Goal: Information Seeking & Learning: Learn about a topic

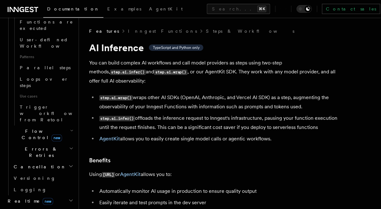
scroll to position [395, 0]
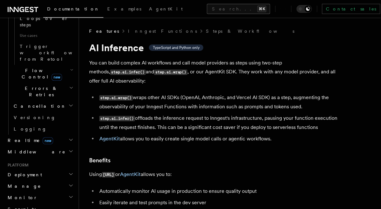
click at [207, 7] on button "Search... ⌘K" at bounding box center [238, 9] width 63 height 10
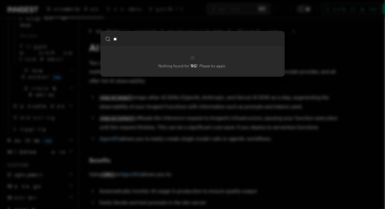
type input "***"
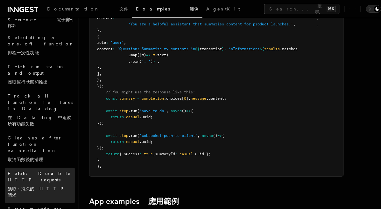
scroll to position [79, 0]
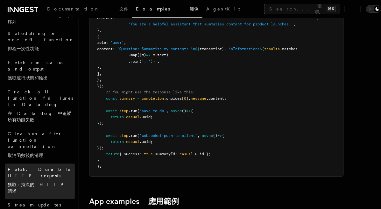
click at [55, 166] on span "Fetch: Durable HTTP requests 獲取：持久的 HTTP 請求" at bounding box center [41, 181] width 67 height 31
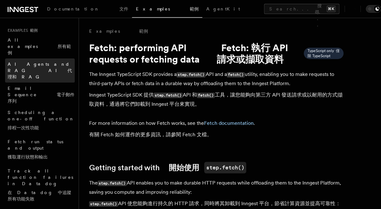
click at [28, 62] on span "AI Agents and RAG AI 代理和 RAG" at bounding box center [40, 71] width 64 height 18
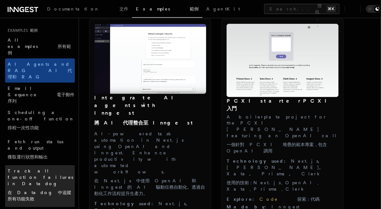
scroll to position [79, 0]
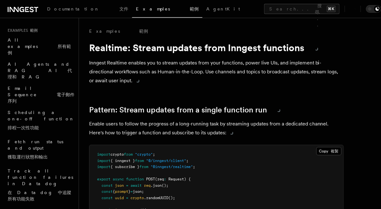
scroll to position [79, 0]
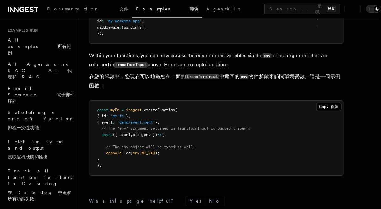
scroll to position [527, 0]
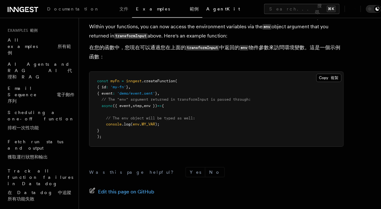
click at [202, 13] on link "AgentKit" at bounding box center [222, 9] width 41 height 15
